Goal: Transaction & Acquisition: Purchase product/service

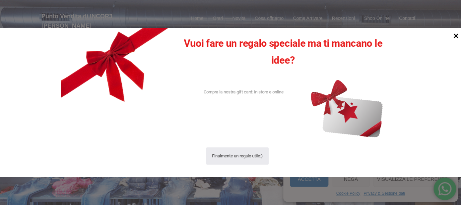
click at [456, 35] on icon at bounding box center [456, 35] width 5 height 5
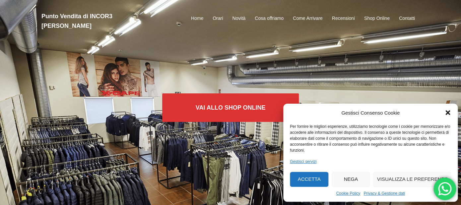
click at [448, 113] on icon "Chiudi la finestra di dialogo" at bounding box center [447, 113] width 5 height 5
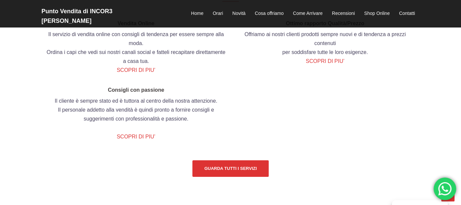
scroll to position [733, 0]
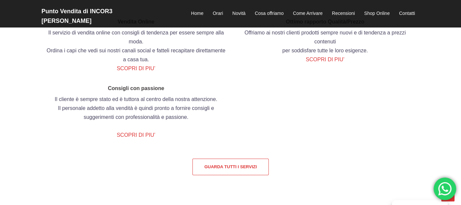
click at [231, 166] on link "Guarda tutti i servizi" at bounding box center [230, 167] width 76 height 17
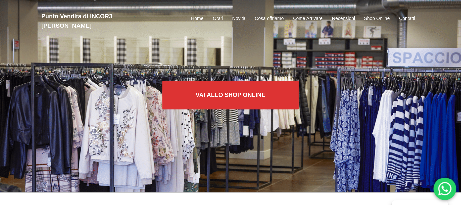
scroll to position [12, 0]
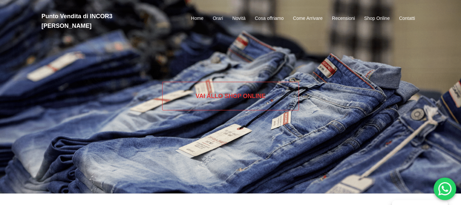
click at [232, 97] on link "Vai allo SHOP ONLINE" at bounding box center [230, 96] width 137 height 29
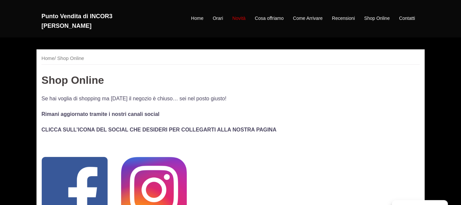
click at [240, 15] on link "Novità" at bounding box center [238, 19] width 13 height 8
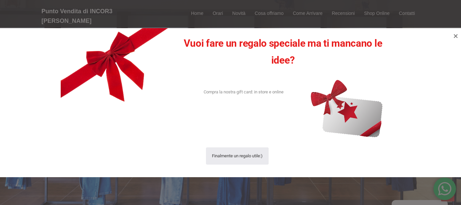
scroll to position [397, 0]
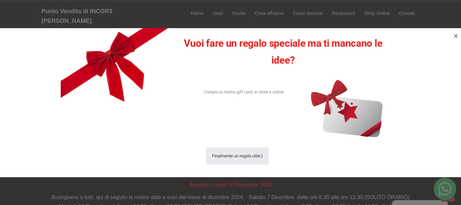
click at [266, 8] on div at bounding box center [230, 102] width 461 height 205
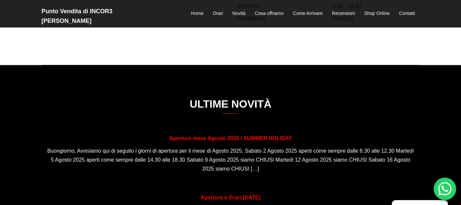
scroll to position [0, 0]
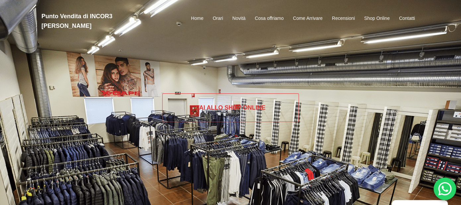
click at [260, 107] on link "Vai allo SHOP ONLINE" at bounding box center [230, 108] width 137 height 29
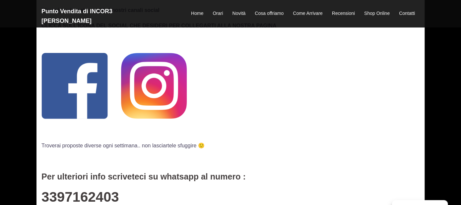
scroll to position [111, 0]
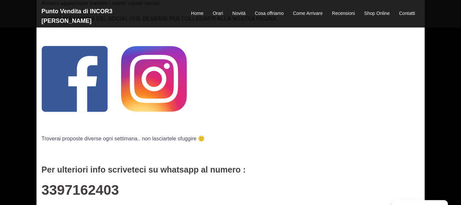
click at [67, 101] on img at bounding box center [74, 79] width 66 height 66
